Goal: Information Seeking & Learning: Learn about a topic

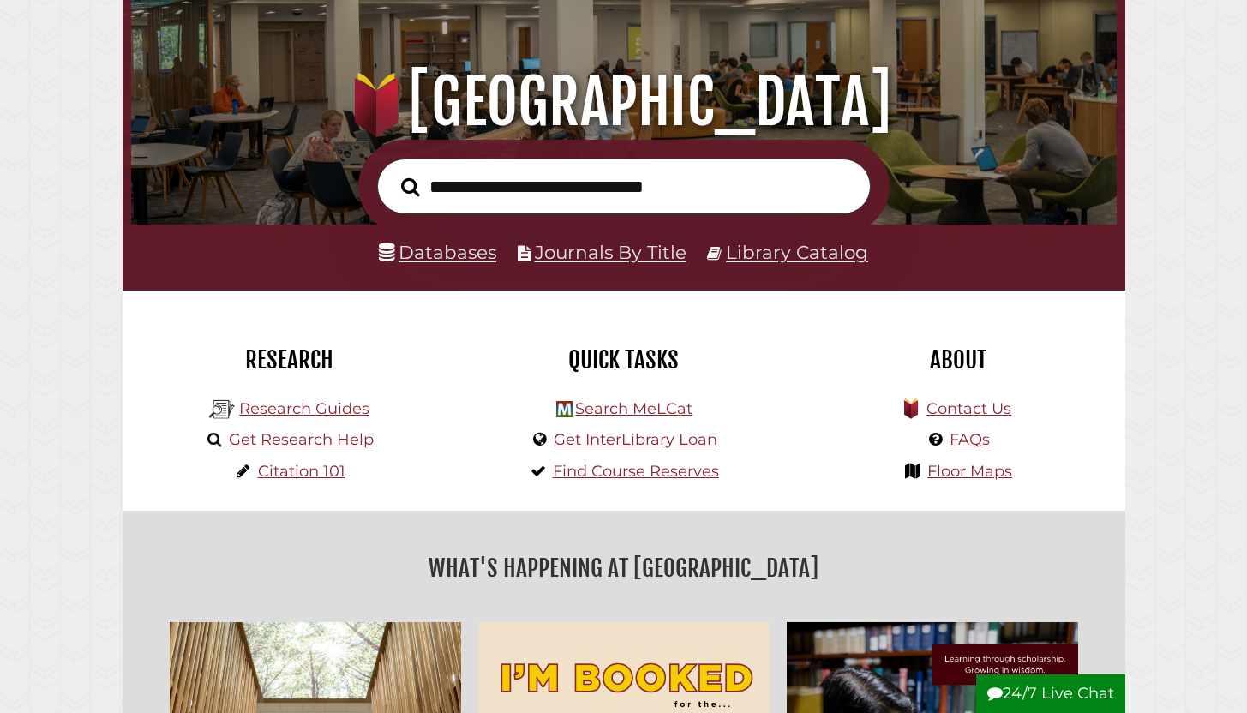
scroll to position [326, 977]
click at [581, 253] on link "Journals By Title" at bounding box center [611, 252] width 152 height 22
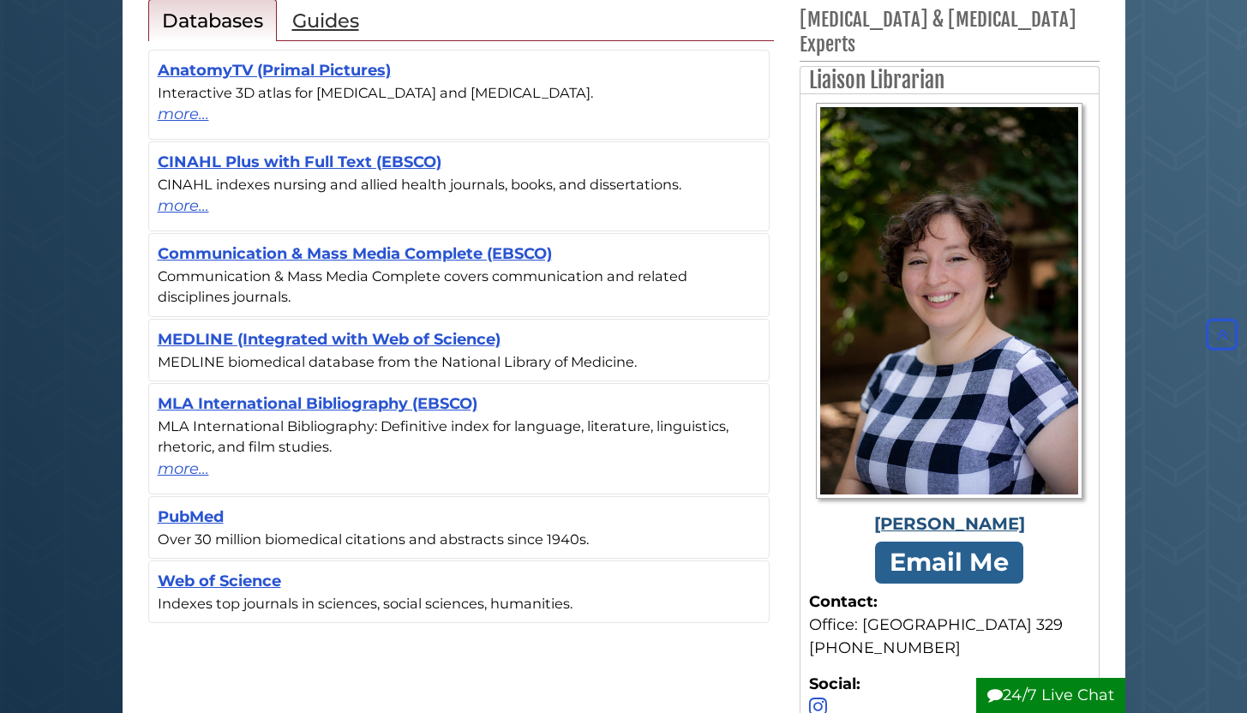
scroll to position [243, 0]
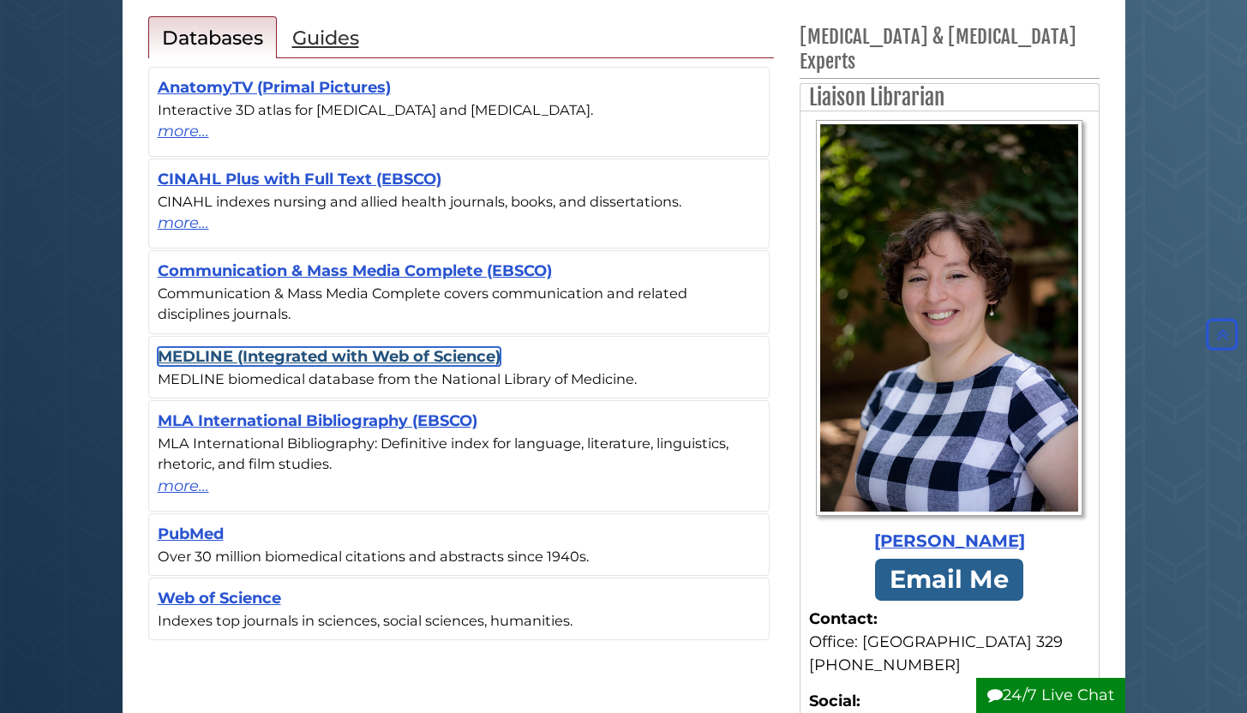
click at [338, 357] on link "MEDLINE (Integrated with Web of Science)" at bounding box center [329, 356] width 343 height 19
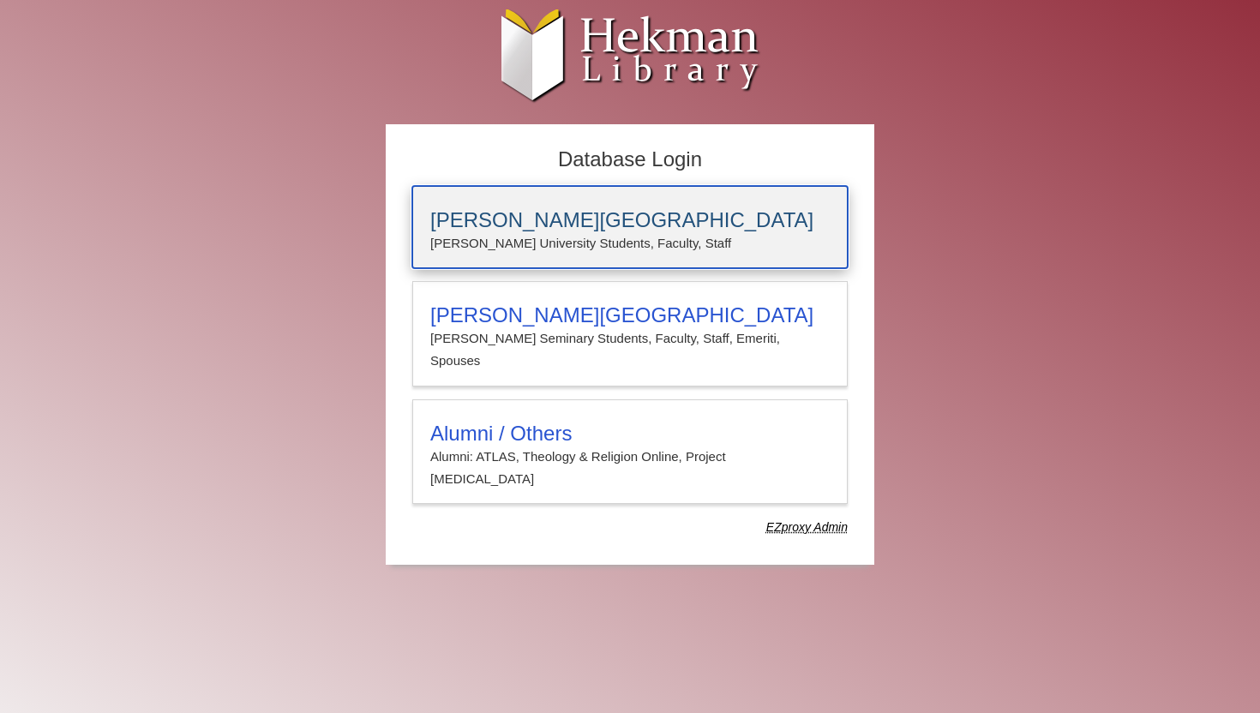
click at [517, 214] on h3 "Calvin University" at bounding box center [629, 220] width 399 height 24
